Goal: Find specific page/section: Find specific page/section

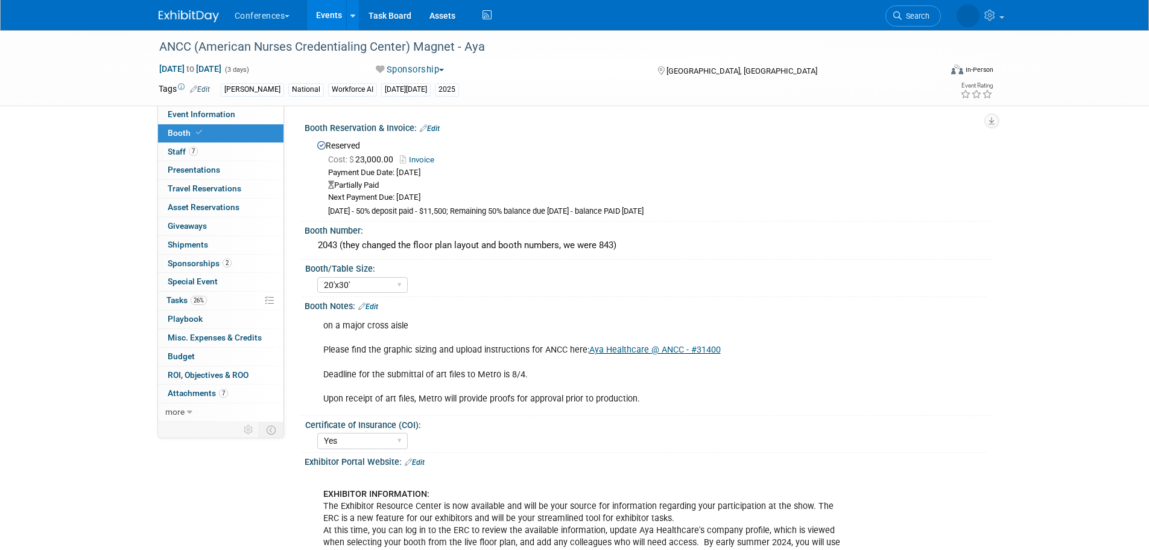
select select "20'x30'"
select select "Yes"
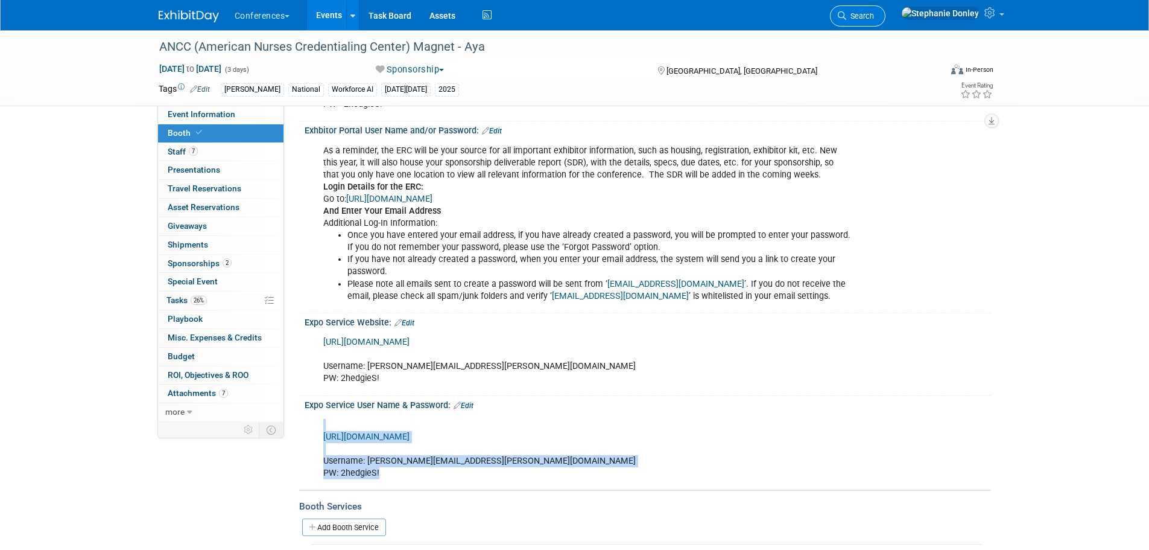
click at [886, 10] on link "Search" at bounding box center [858, 15] width 56 height 21
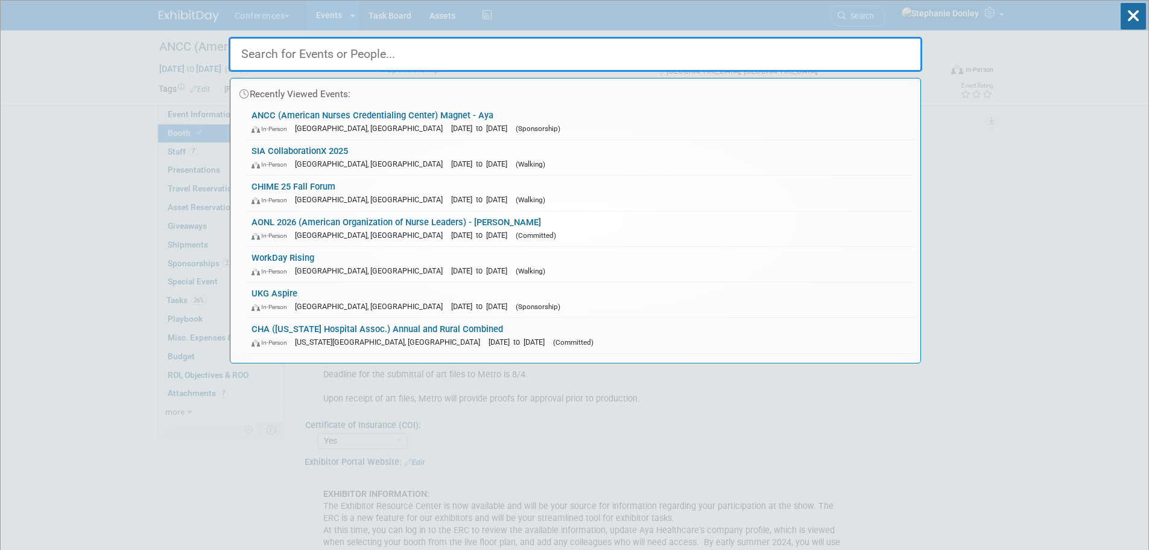
click at [490, 59] on input "text" at bounding box center [576, 54] width 694 height 35
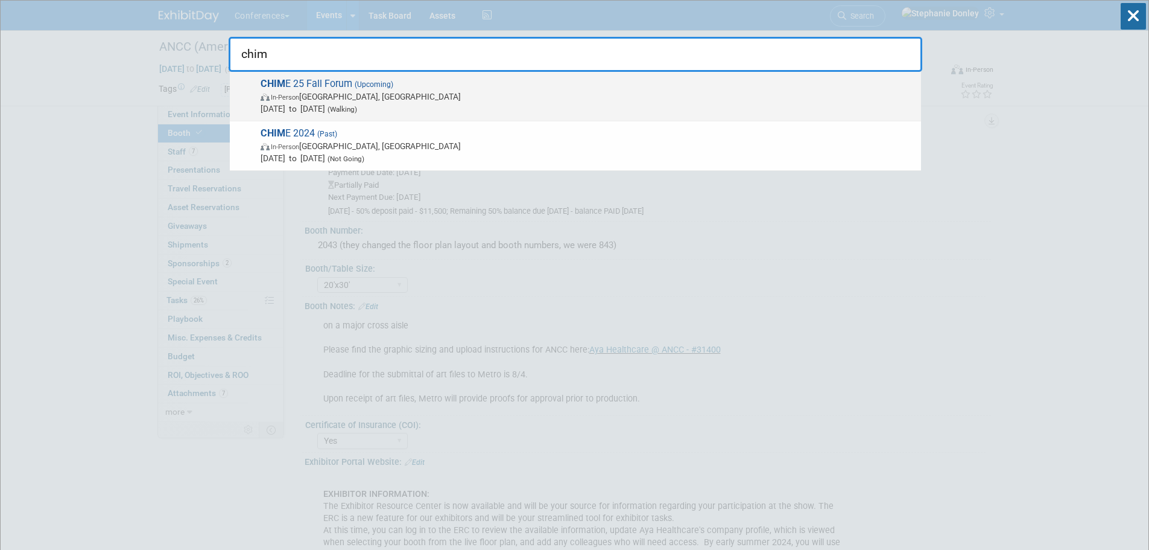
type input "chim"
click at [306, 77] on div "CHIM E 25 Fall Forum (Upcoming) In-Person [GEOGRAPHIC_DATA], [GEOGRAPHIC_DATA] …" at bounding box center [575, 96] width 691 height 49
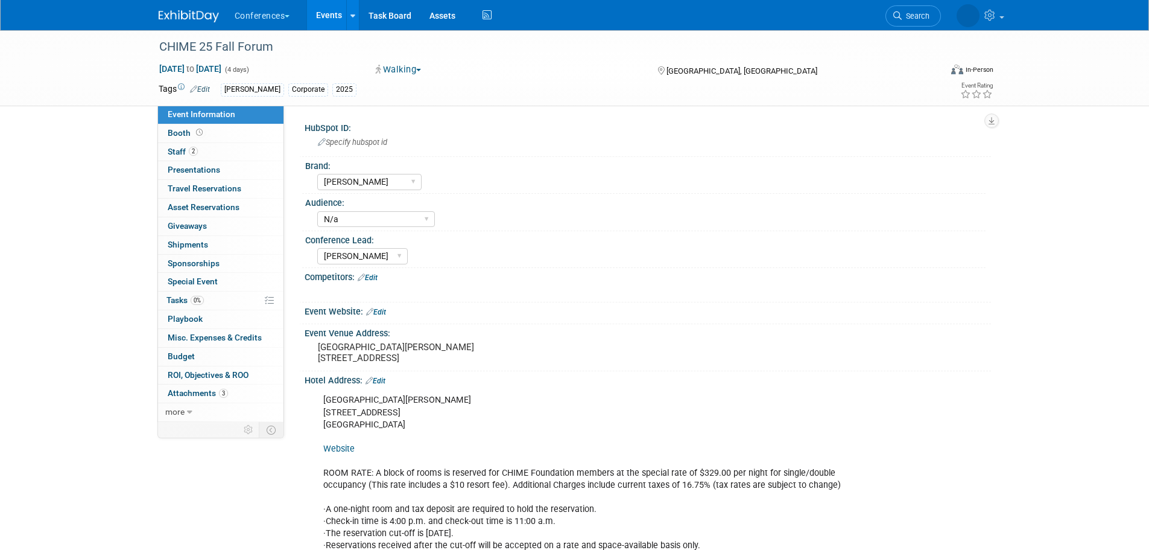
select select "[PERSON_NAME]"
select select "N/a"
select select "[PERSON_NAME]"
click at [215, 300] on link "0% Tasks 0%" at bounding box center [220, 300] width 125 height 18
